Goal: Task Accomplishment & Management: Manage account settings

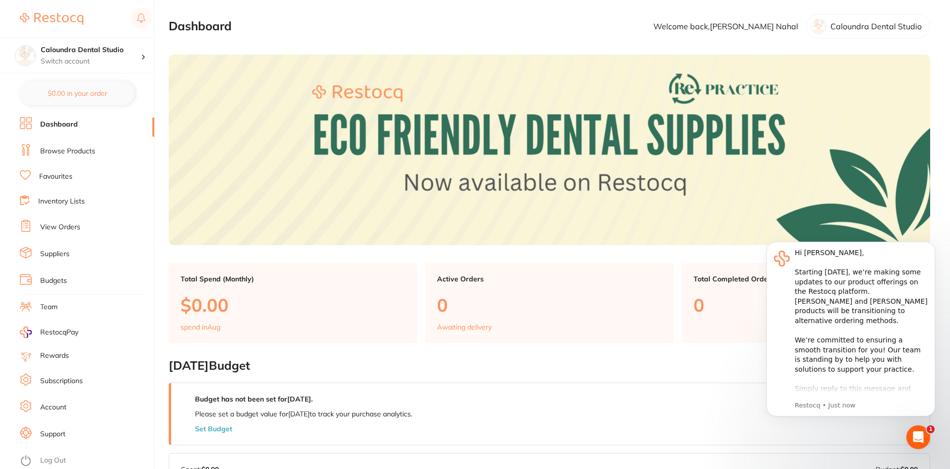
click at [57, 405] on link "Account" at bounding box center [53, 407] width 26 height 10
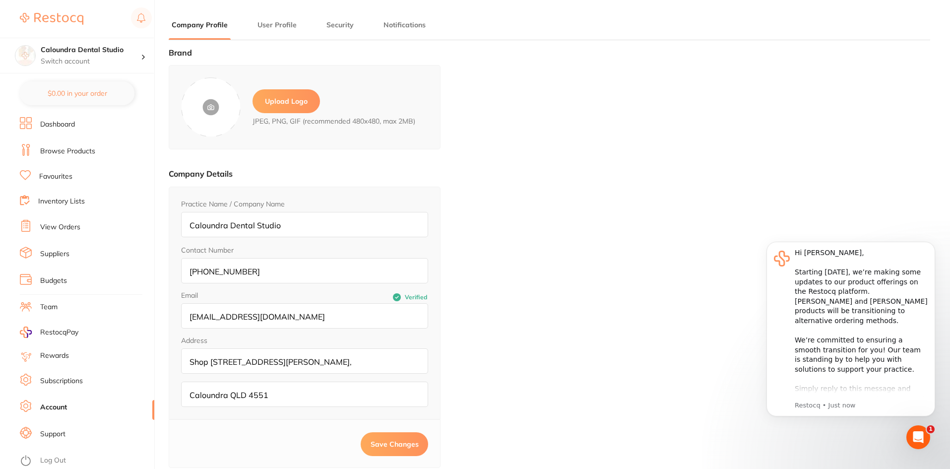
type input "[PERSON_NAME]"
type input "Nahal"
type input "[EMAIL_ADDRESS][DOMAIN_NAME]"
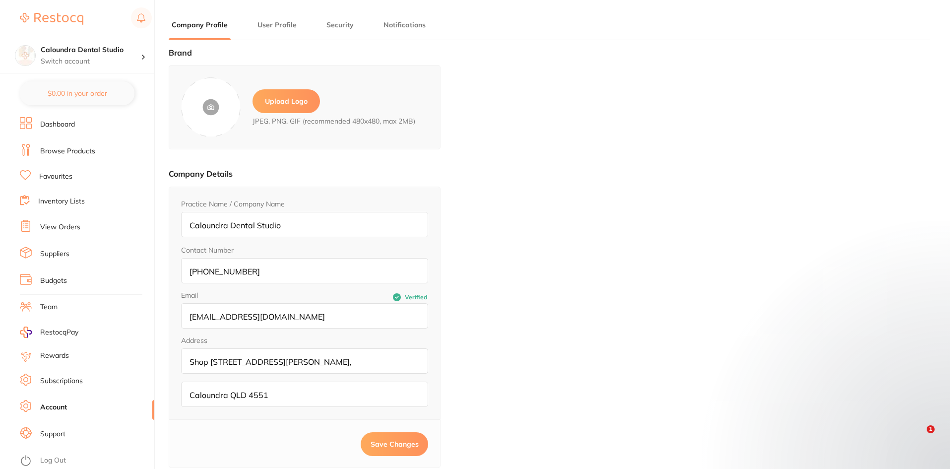
click at [278, 105] on label "Upload Logo" at bounding box center [286, 101] width 67 height 24
click at [0, 0] on input "file" at bounding box center [0, 0] width 0 height 0
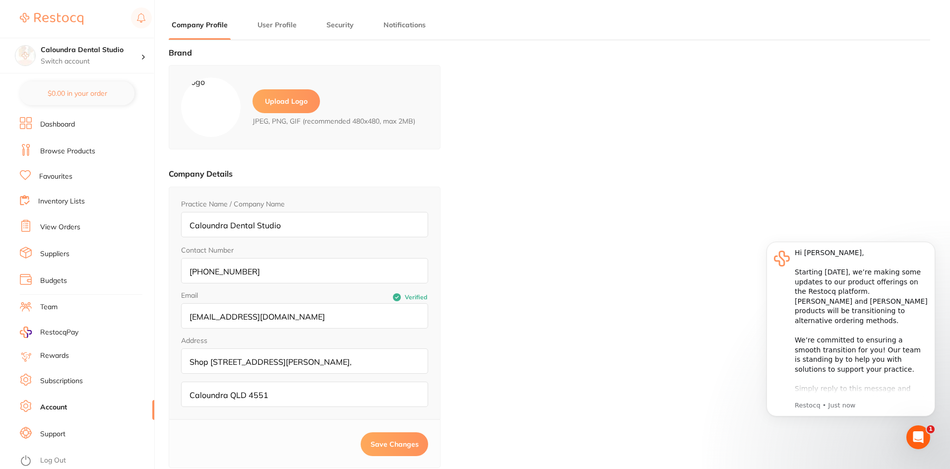
click at [388, 440] on span "Save Changes" at bounding box center [395, 444] width 48 height 9
